Goal: Task Accomplishment & Management: Manage account settings

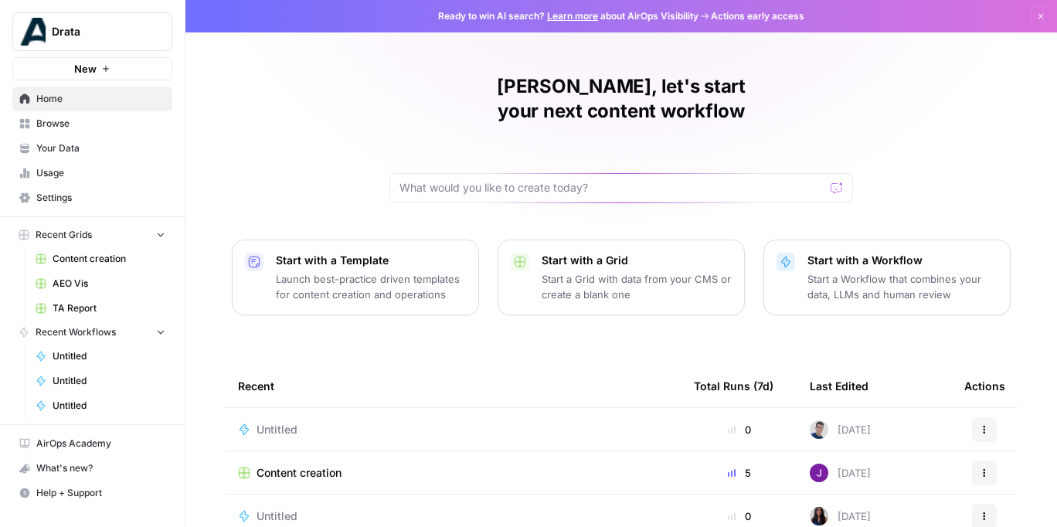
click at [64, 199] on span "Settings" at bounding box center [100, 198] width 129 height 14
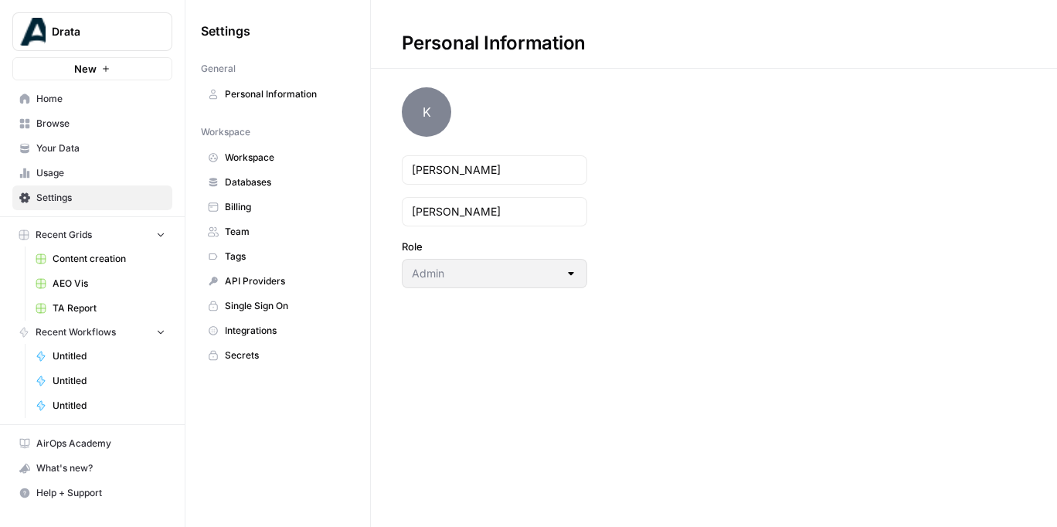
click at [237, 351] on span "Secrets" at bounding box center [286, 355] width 123 height 14
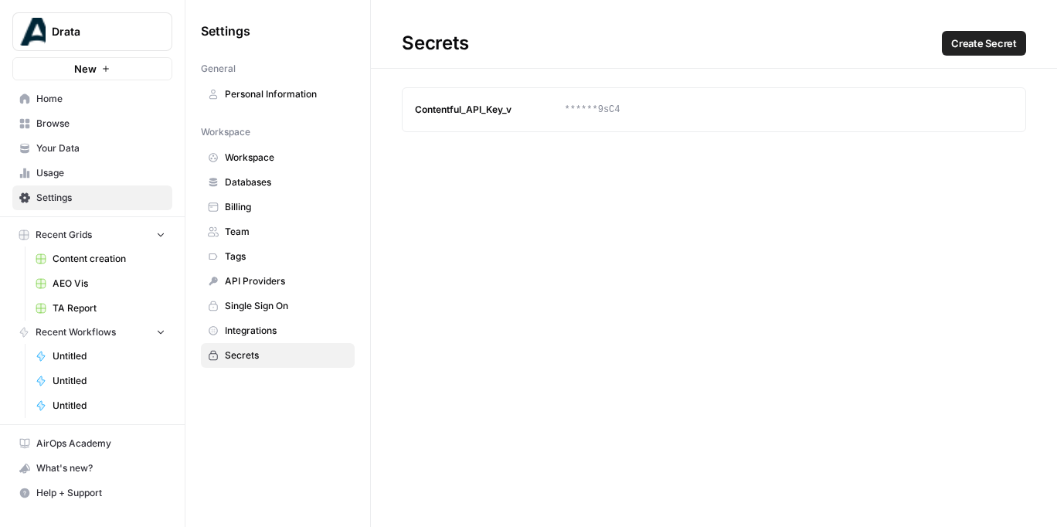
click at [501, 119] on article "Contentful_API_Key_v ******9sC4 Update Delete" at bounding box center [714, 109] width 624 height 45
click at [869, 110] on icon "button" at bounding box center [971, 109] width 7 height 7
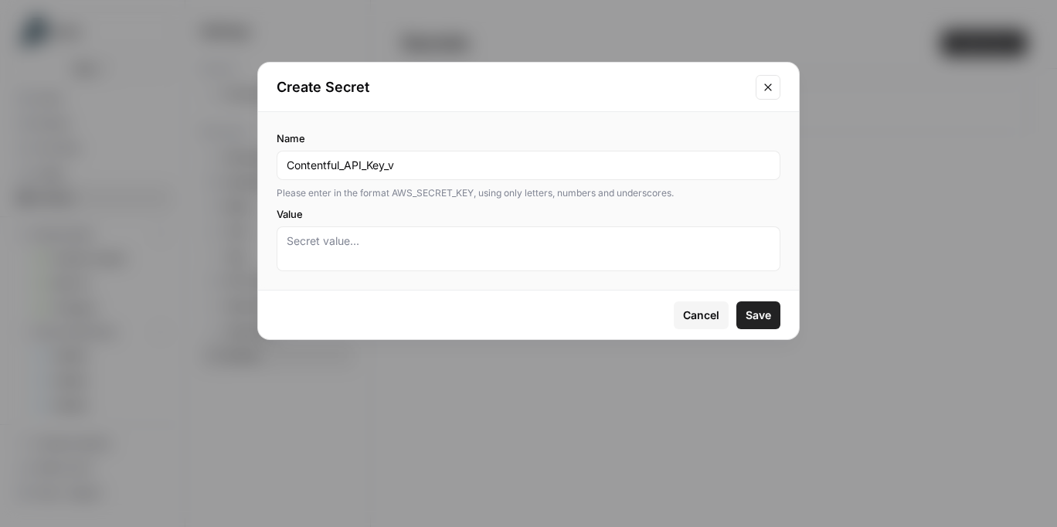
click at [689, 298] on div "Cancel Save" at bounding box center [528, 314] width 541 height 49
click at [688, 306] on button "Cancel" at bounding box center [701, 315] width 55 height 28
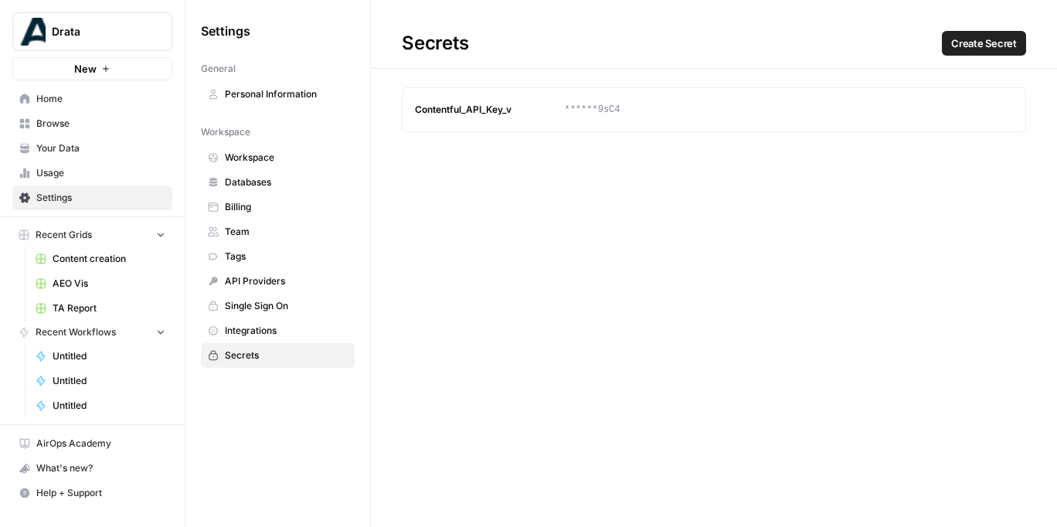
click at [869, 32] on button "Create Secret" at bounding box center [984, 43] width 84 height 25
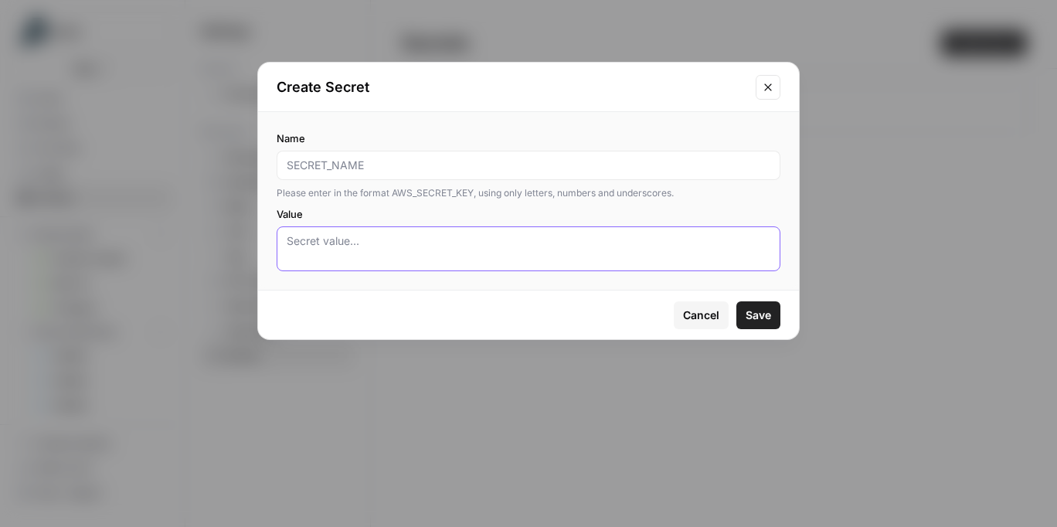
click at [494, 260] on textarea "Value" at bounding box center [529, 248] width 484 height 31
paste textarea "CFPAT-sEpNFGy32Rd3F5kMPPnCRJVFW6k0UrLYxSeK5cuHaMI"
type textarea "CFPAT-sEpNFGy32Rd3F5kMPPnCRJVFW6k0UrLYxSeK5cuHaMI"
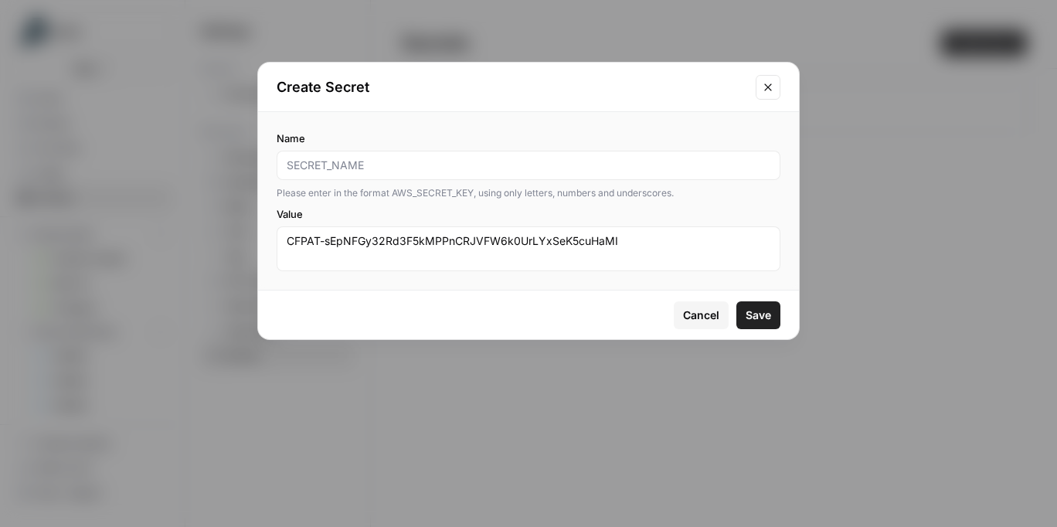
click at [436, 140] on label "Name" at bounding box center [529, 138] width 504 height 15
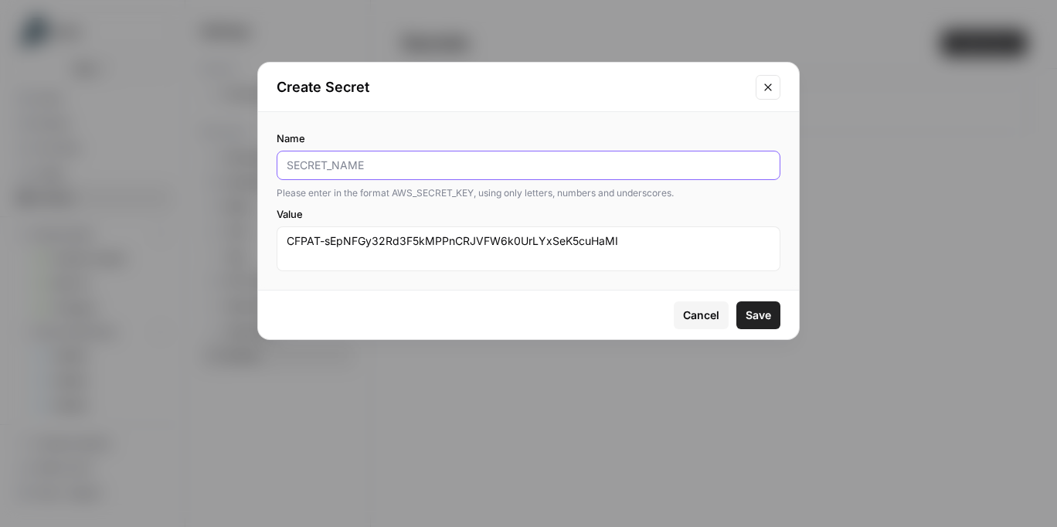
click at [436, 158] on input "Name" at bounding box center [529, 165] width 484 height 15
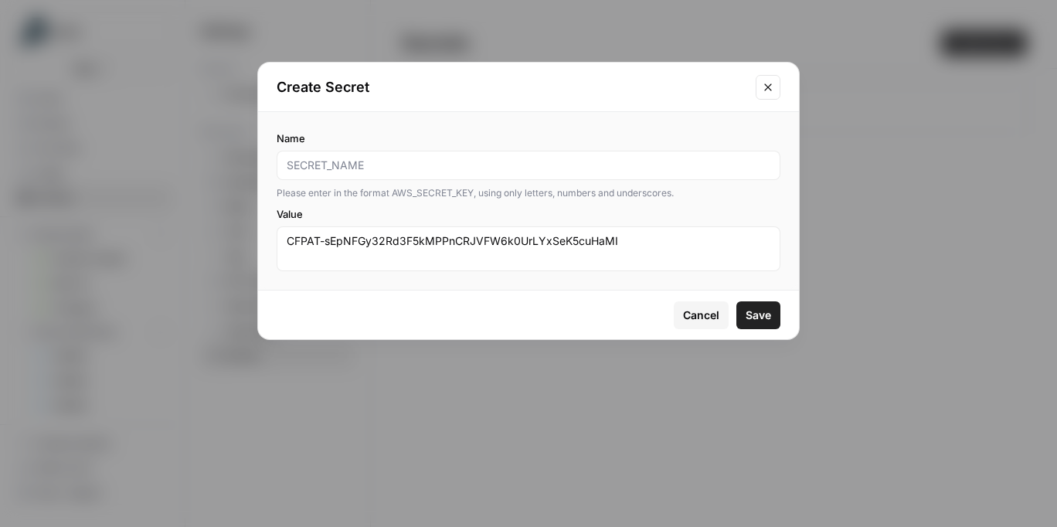
click at [431, 151] on div at bounding box center [529, 165] width 504 height 29
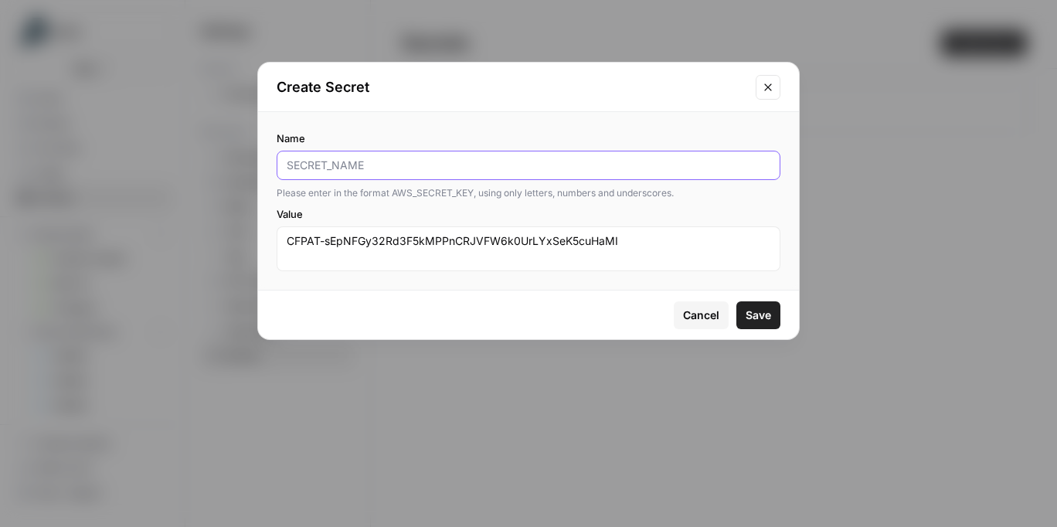
paste input "Contentful_Token_CMA"
type input "Contentful_Token_CMA"
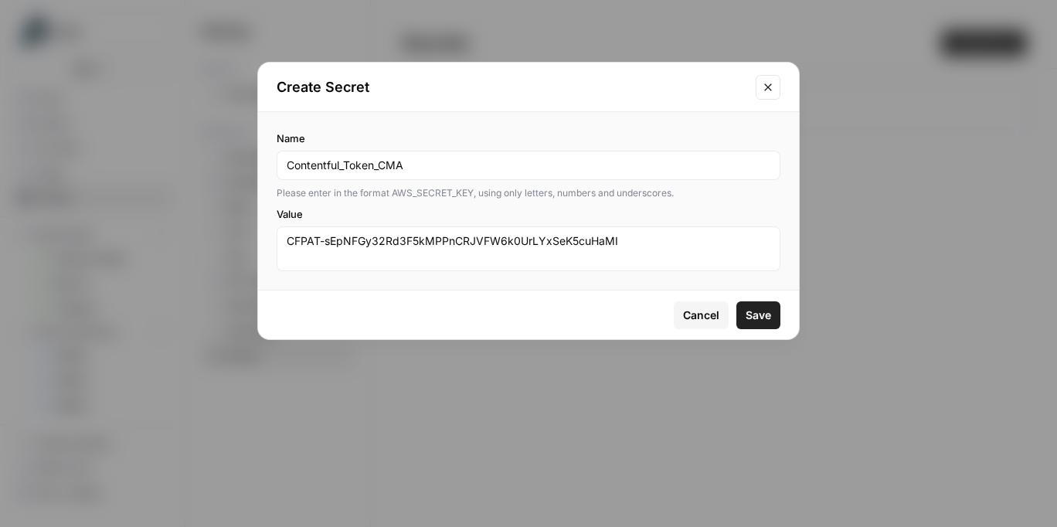
click at [758, 314] on span "Save" at bounding box center [757, 314] width 25 height 15
